Goal: Check status: Check status

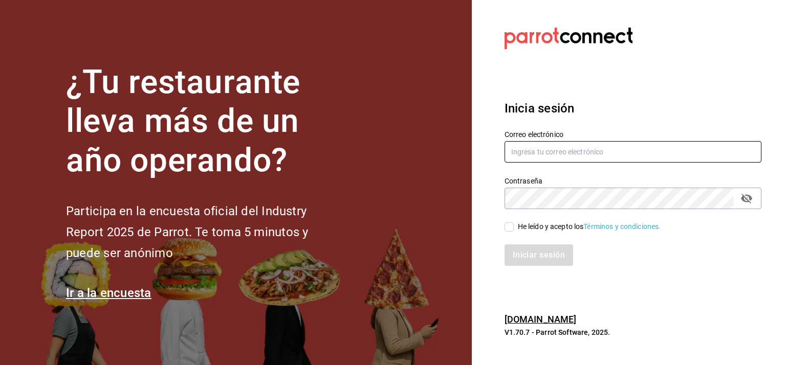
type input "[EMAIL_ADDRESS][DOMAIN_NAME]"
click at [510, 230] on input "He leído y acepto los Términos y condiciones." at bounding box center [508, 226] width 9 height 9
checkbox input "true"
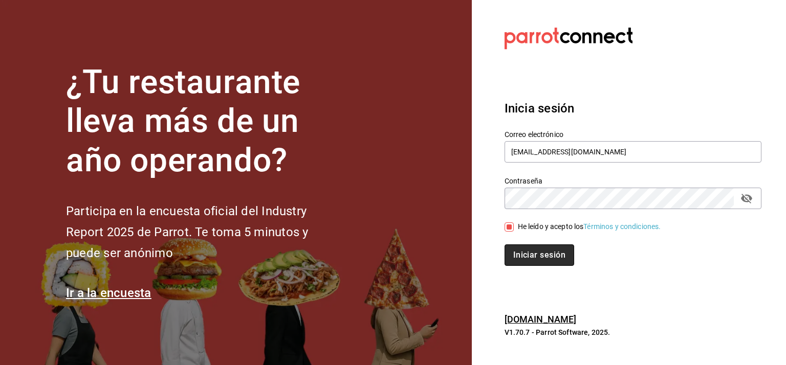
click at [534, 256] on button "Iniciar sesión" at bounding box center [539, 254] width 70 height 21
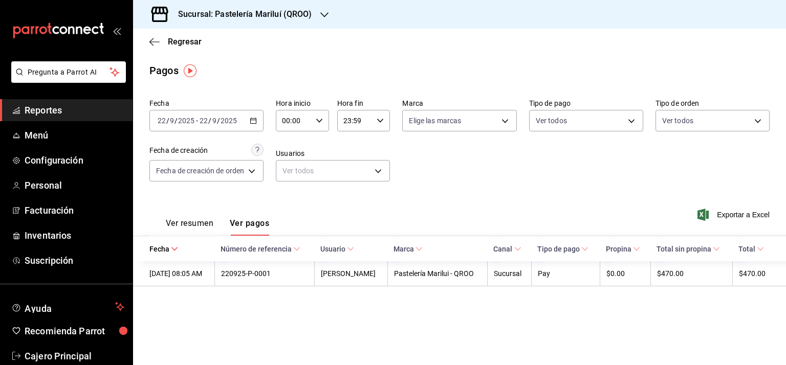
click at [236, 119] on input "2025" at bounding box center [228, 121] width 17 height 8
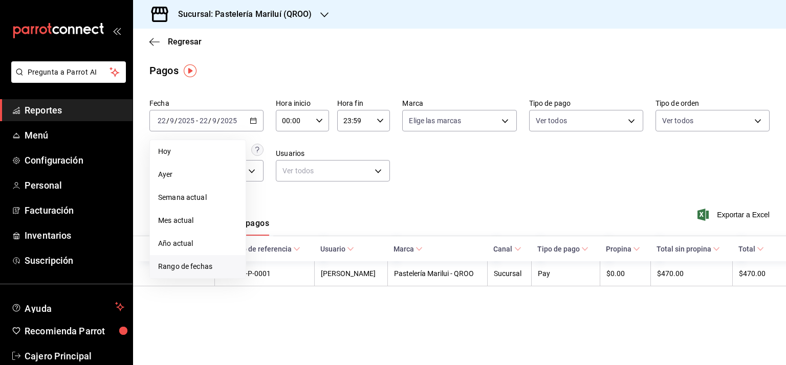
click at [176, 258] on li "Rango de fechas" at bounding box center [198, 266] width 96 height 23
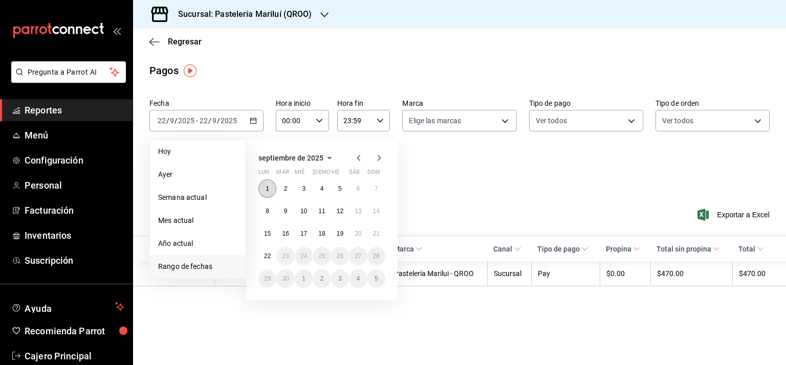
click at [268, 190] on abbr "1" at bounding box center [267, 188] width 4 height 7
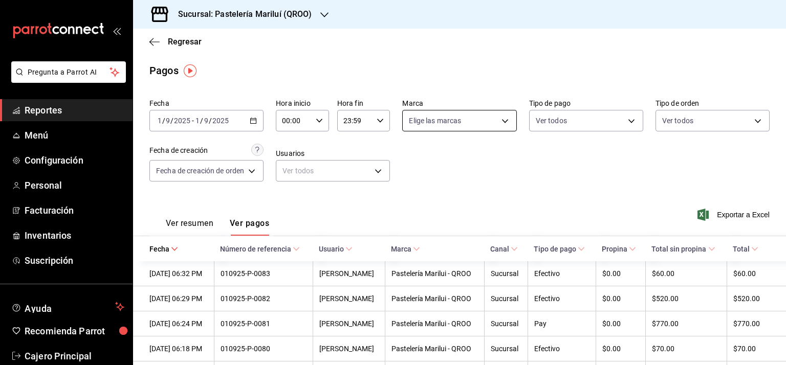
click at [479, 116] on body "Pregunta a Parrot AI Reportes Menú Configuración Personal Facturación Inventari…" at bounding box center [393, 182] width 786 height 365
click at [479, 116] on div at bounding box center [393, 182] width 786 height 365
click at [489, 123] on body "Pregunta a Parrot AI Reportes Menú Configuración Personal Facturación Inventari…" at bounding box center [393, 182] width 786 height 365
click at [410, 191] on input "checkbox" at bounding box center [411, 194] width 9 height 9
checkbox input "true"
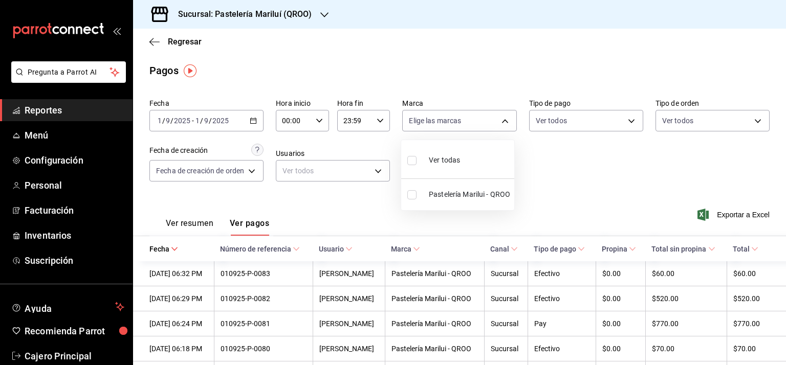
type input "d1899554-f730-4f51-8c80-c6342bb5bc4c"
checkbox input "true"
click at [581, 156] on div at bounding box center [393, 182] width 786 height 365
click at [571, 121] on body "Pregunta a Parrot AI Reportes Menú Configuración Personal Facturación Inventari…" at bounding box center [393, 182] width 786 height 365
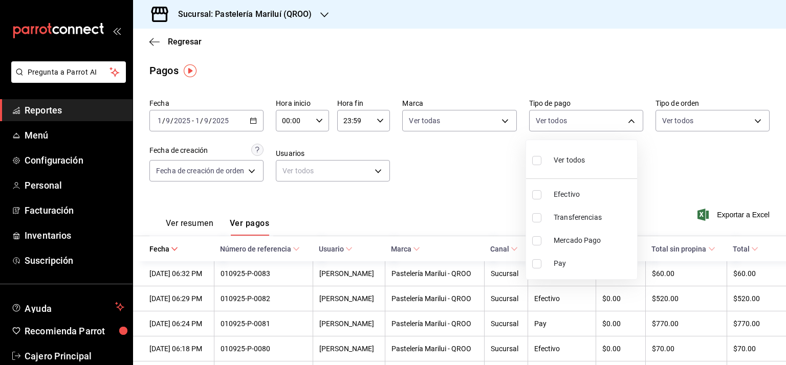
click at [569, 186] on li "Efectivo" at bounding box center [581, 194] width 111 height 23
type input "8a81d444-f2c7-4f7c-a8ee-20a397658b75"
checkbox input "true"
click at [699, 147] on div at bounding box center [393, 182] width 786 height 365
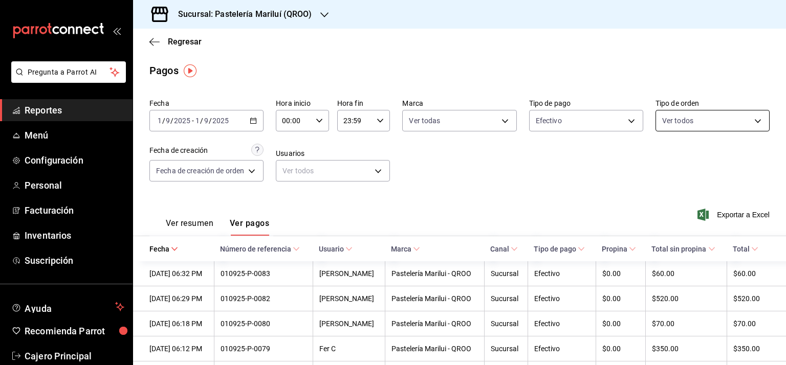
click at [665, 123] on body "Pregunta a Parrot AI Reportes Menú Configuración Personal Facturación Inventari…" at bounding box center [393, 182] width 786 height 365
click at [665, 123] on div at bounding box center [393, 182] width 786 height 365
click at [203, 220] on button "Ver resumen" at bounding box center [190, 226] width 48 height 17
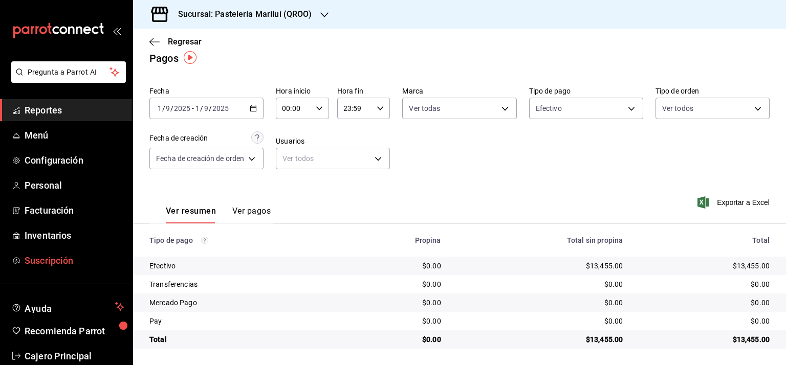
scroll to position [20, 0]
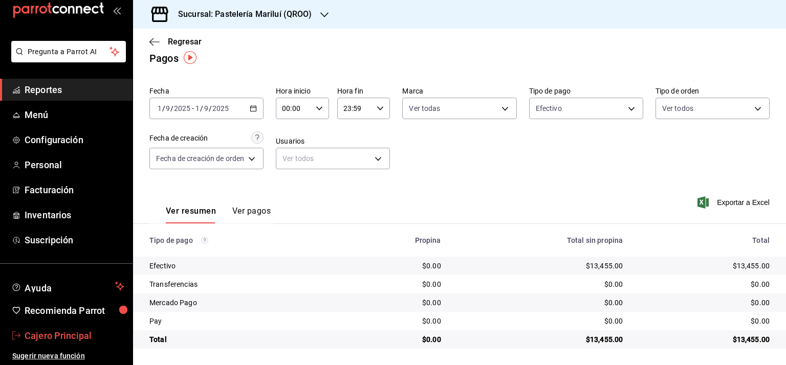
click at [54, 334] on span "Cajero Principal" at bounding box center [75, 336] width 100 height 14
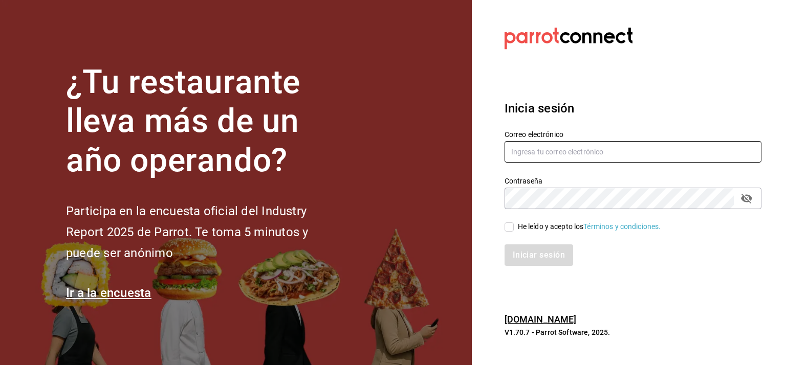
type input "[EMAIL_ADDRESS][DOMAIN_NAME]"
